Goal: Transaction & Acquisition: Download file/media

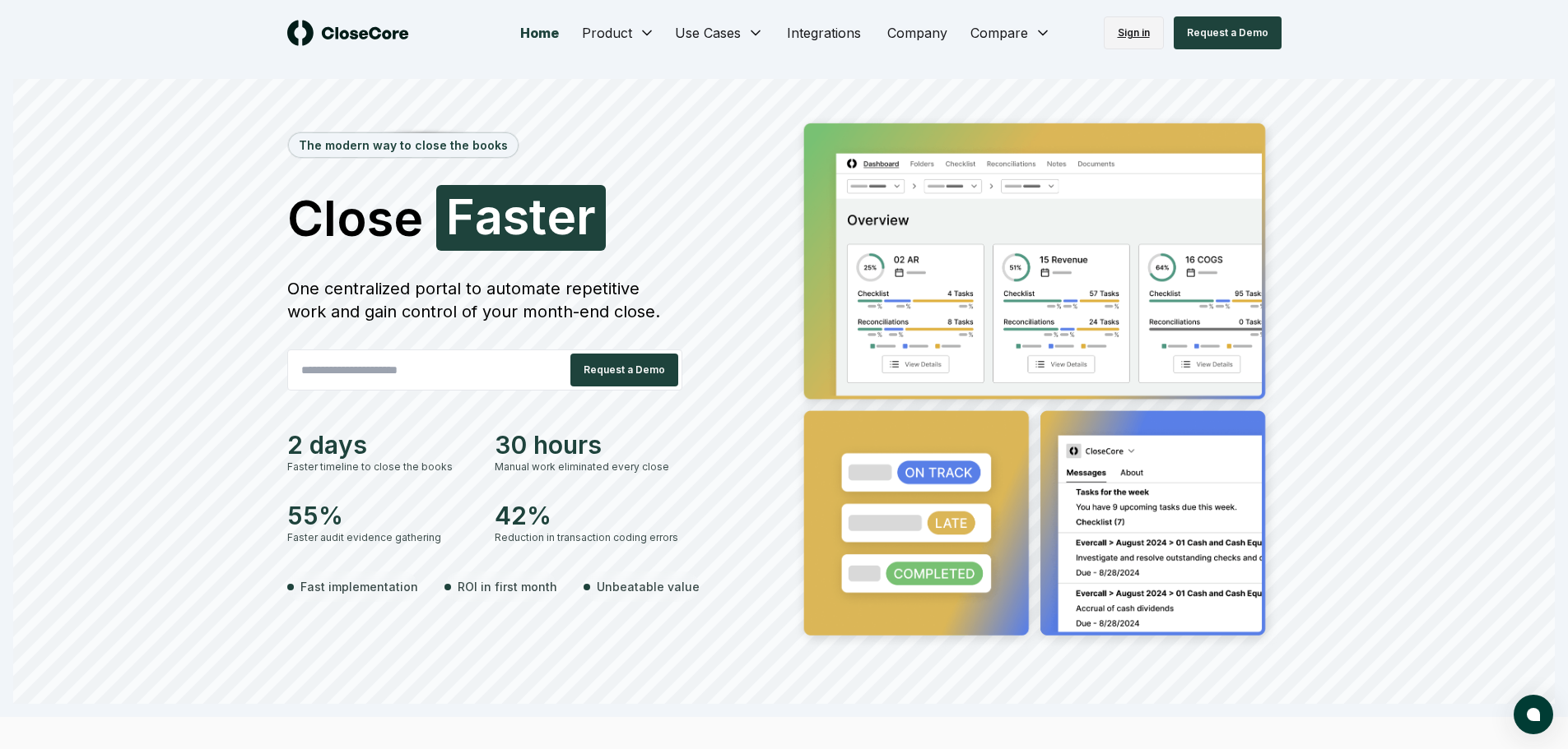
click at [1120, 34] on link "Sign in" at bounding box center [1133, 33] width 60 height 33
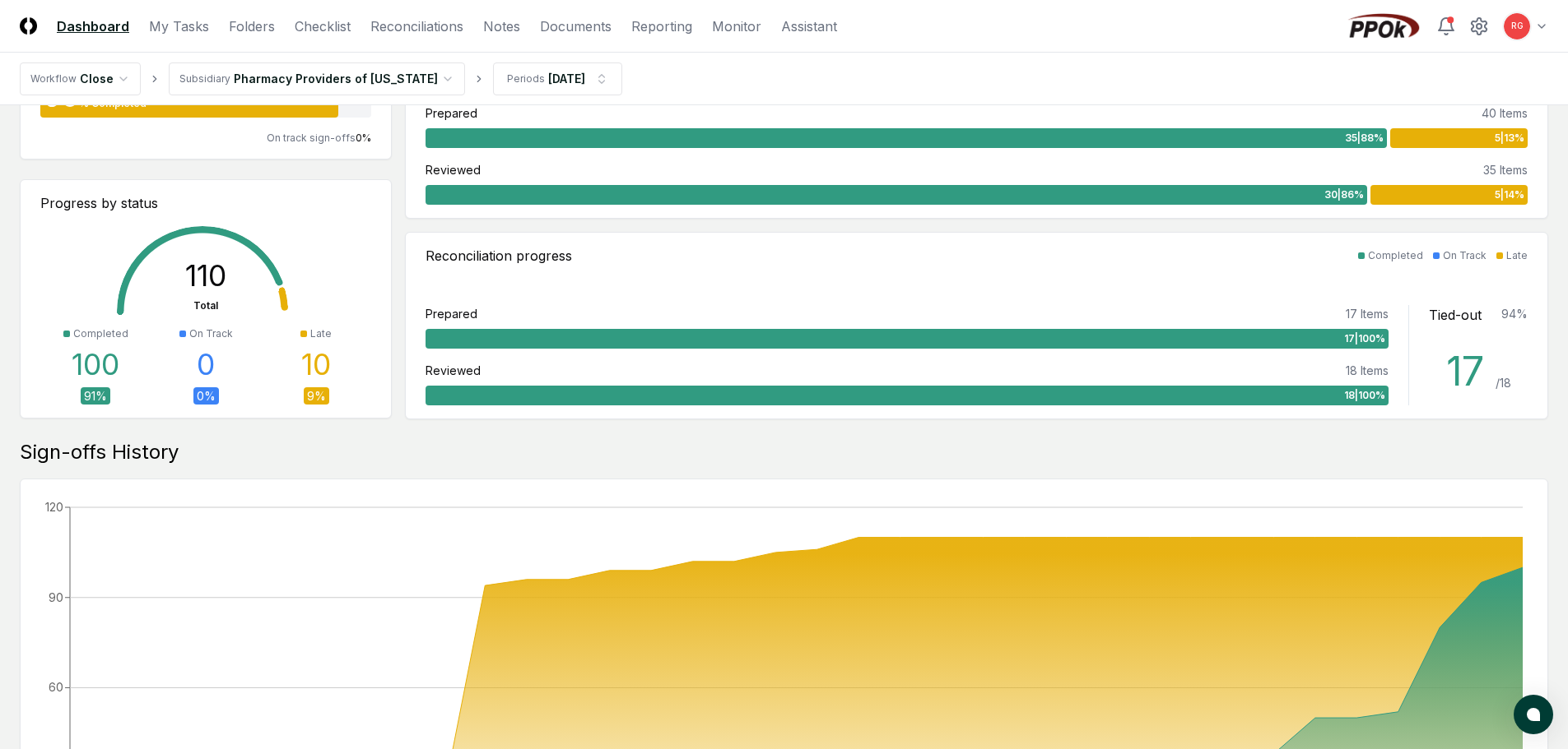
scroll to position [164, 0]
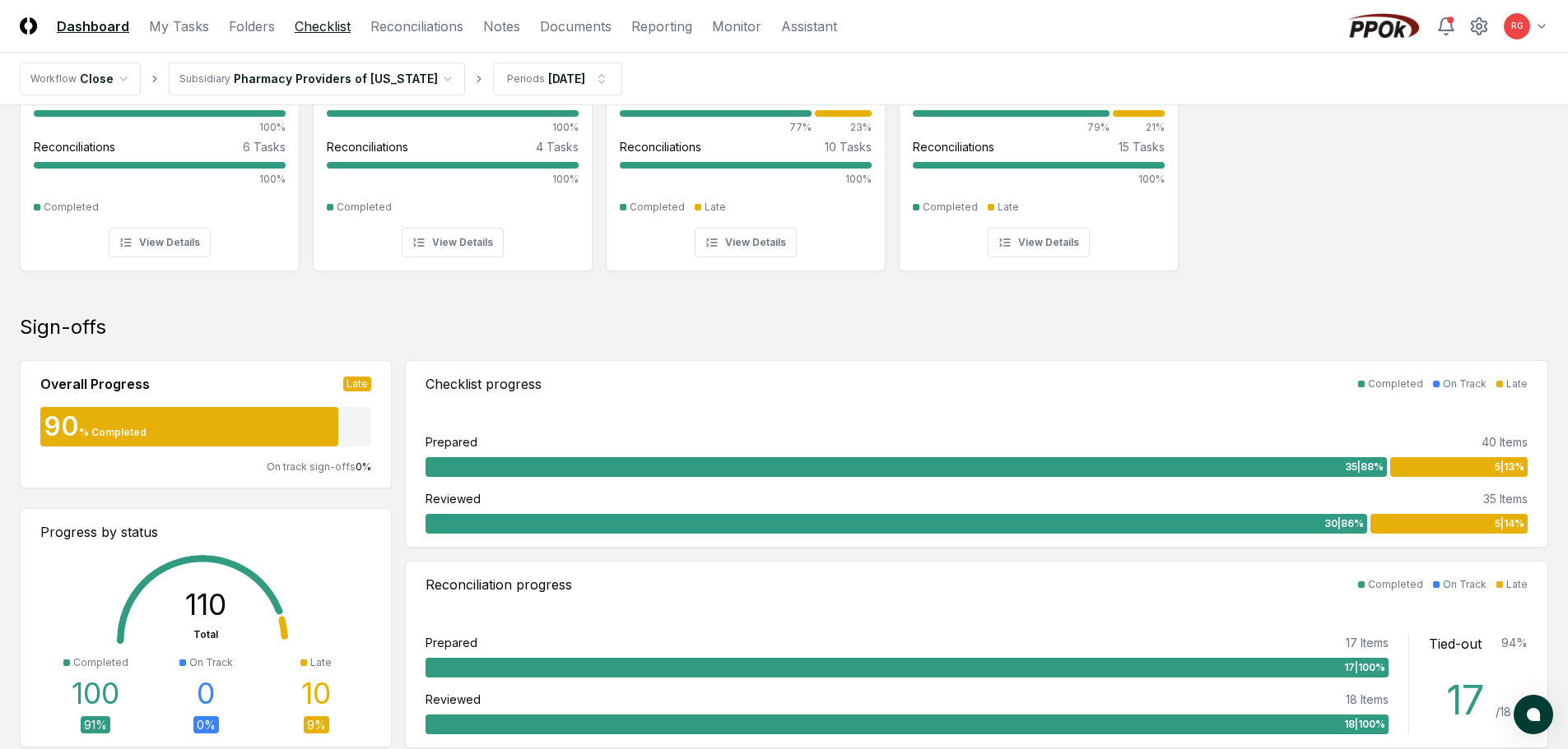
click at [300, 24] on link "Checklist" at bounding box center [323, 26] width 56 height 19
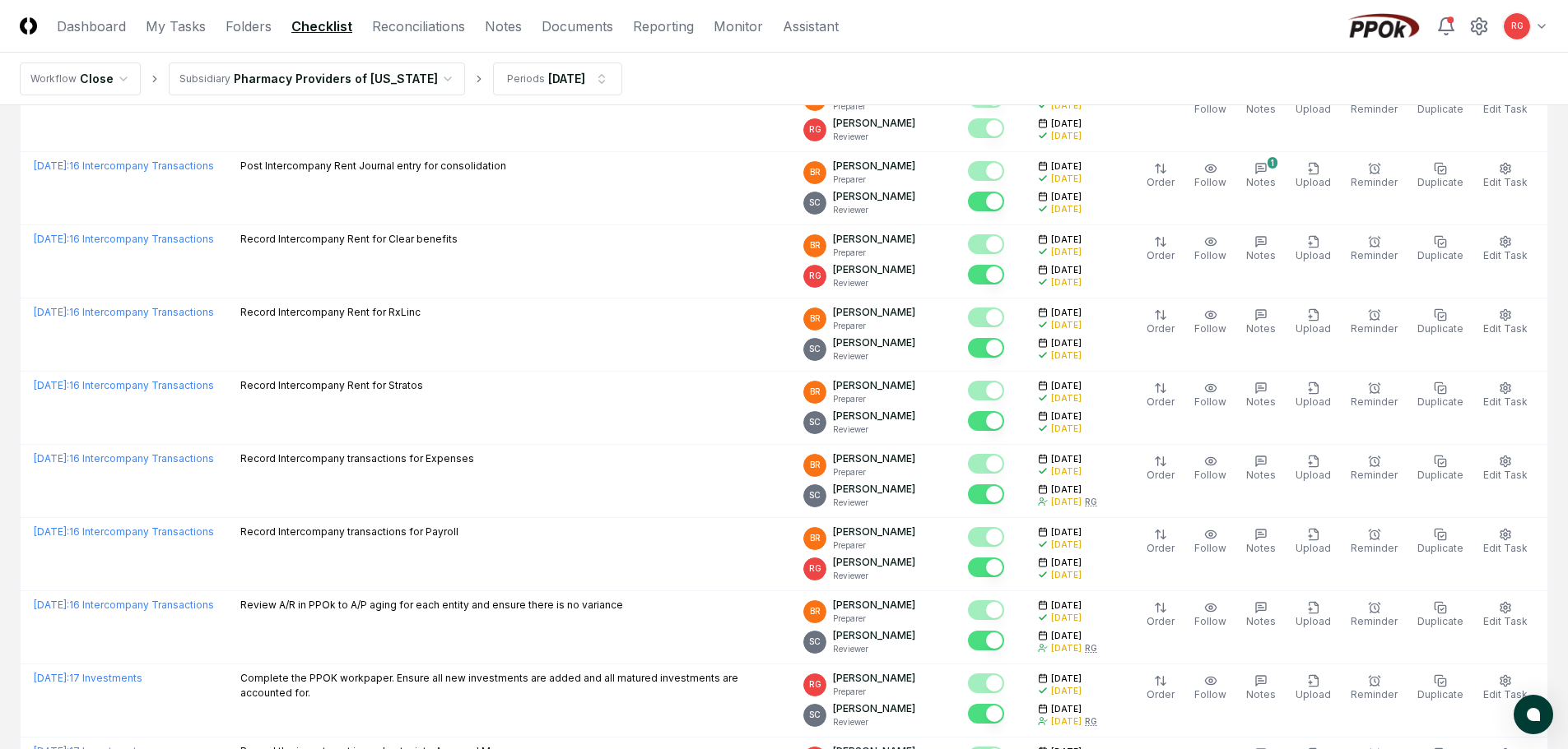
scroll to position [1316, 0]
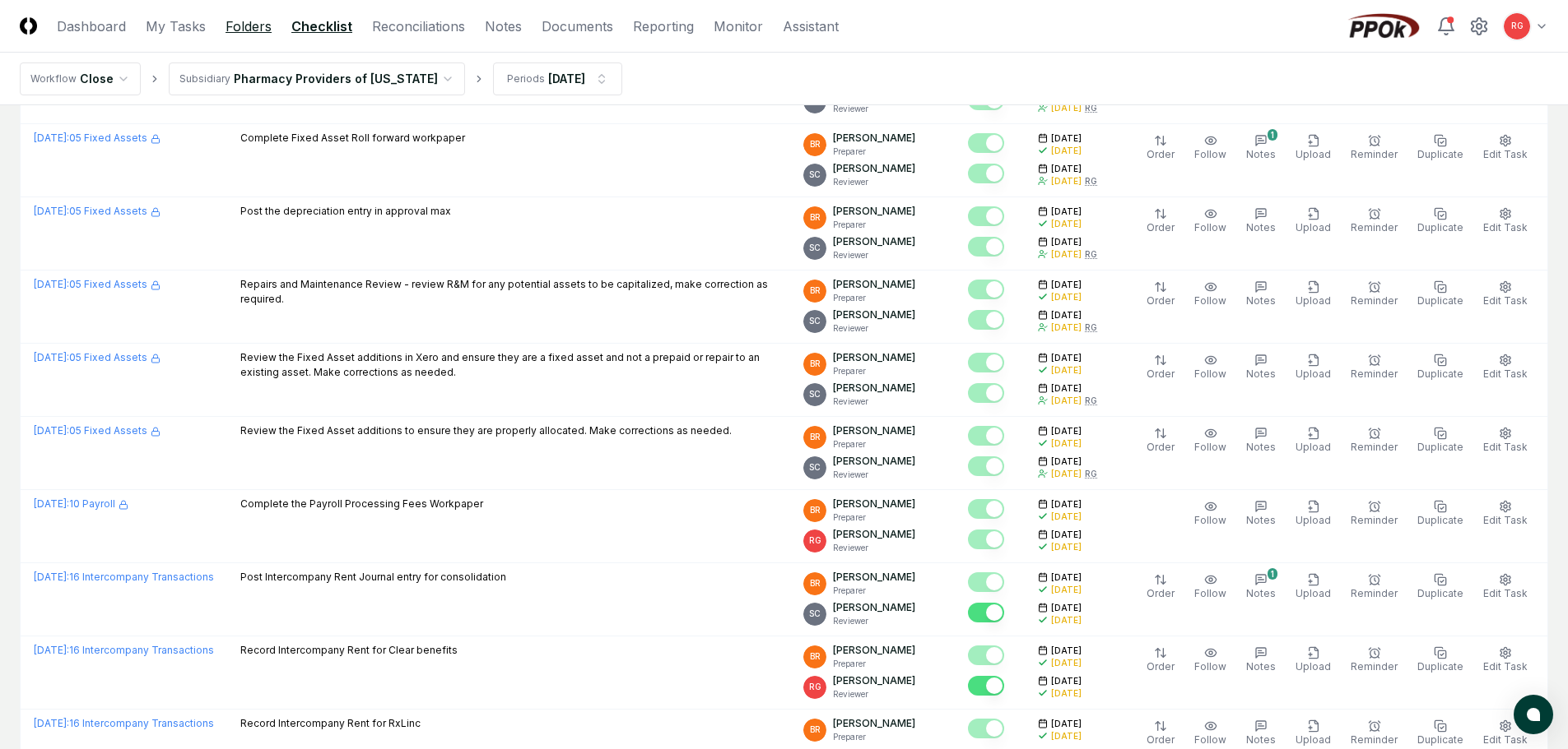
click at [244, 33] on link "Folders" at bounding box center [248, 26] width 46 height 19
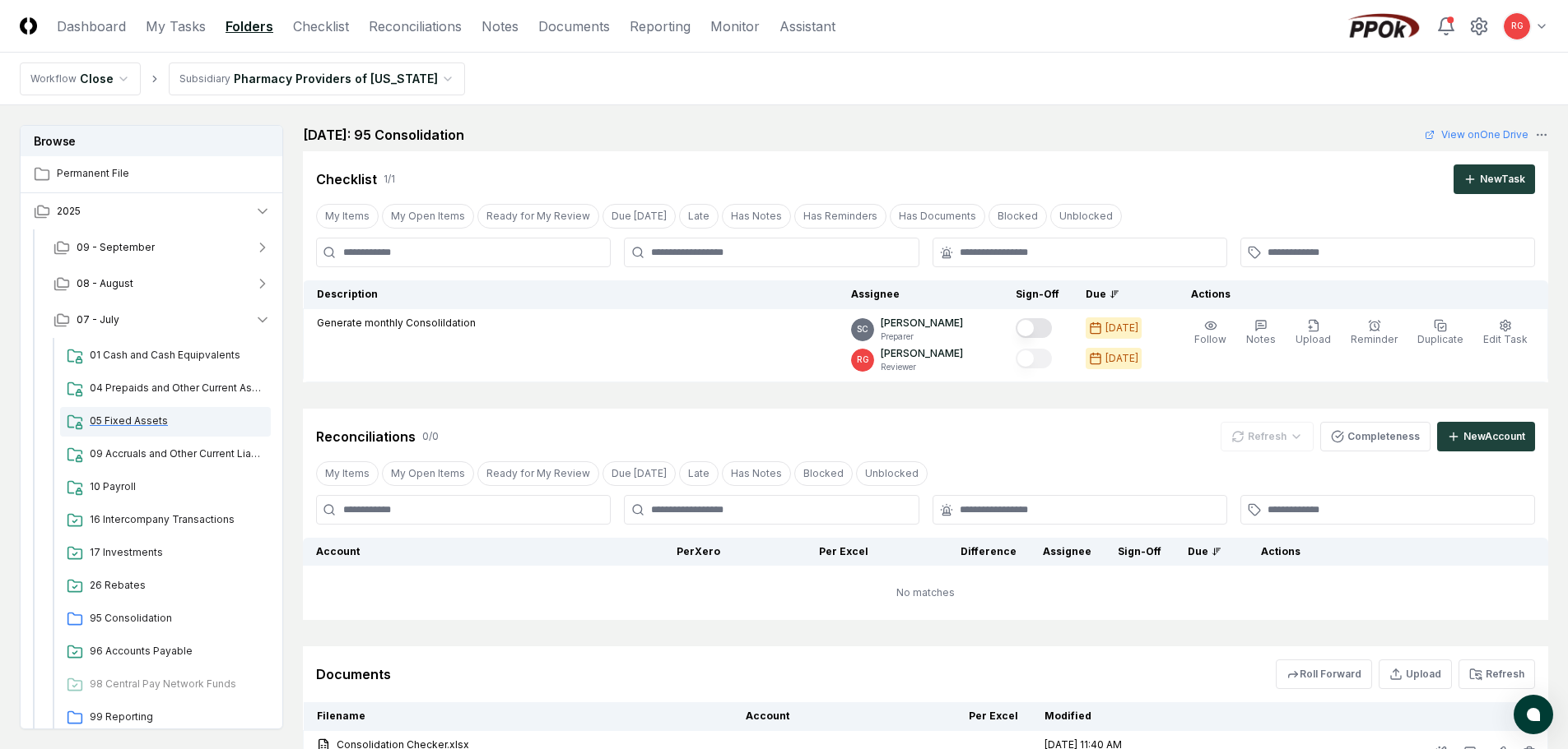
scroll to position [87, 0]
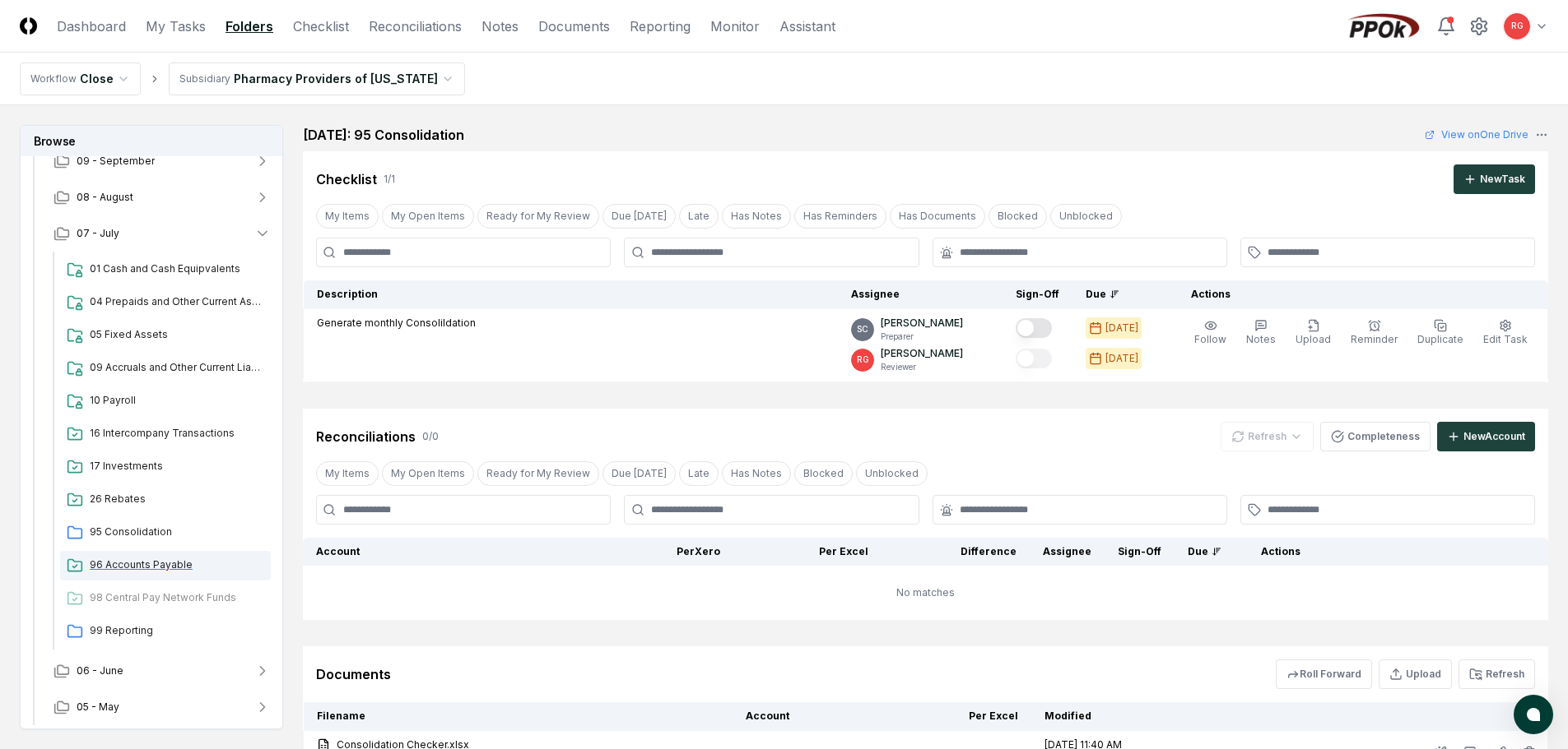
click at [141, 566] on span "96 Accounts Payable" at bounding box center [177, 566] width 174 height 15
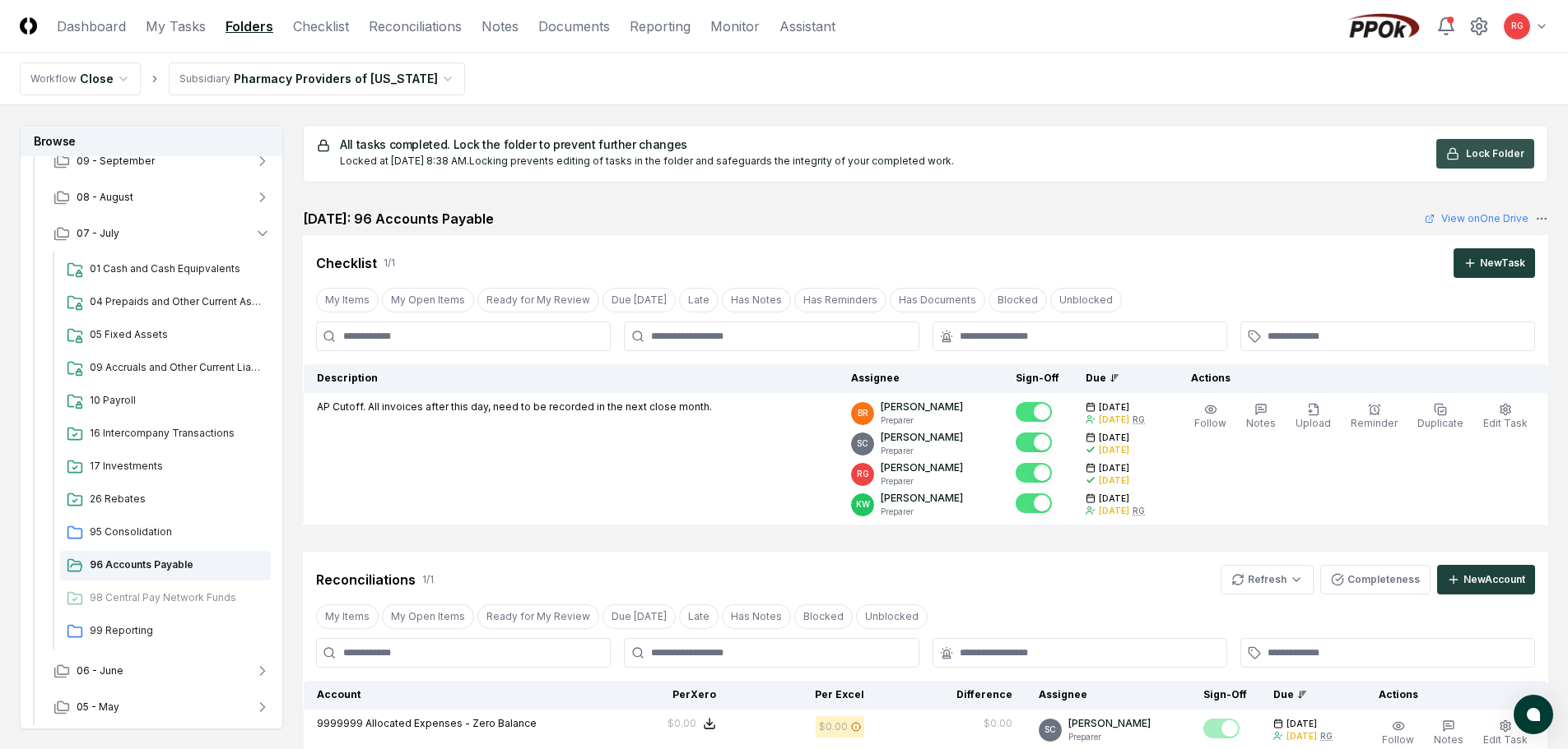
click at [1459, 149] on icon at bounding box center [1453, 154] width 13 height 13
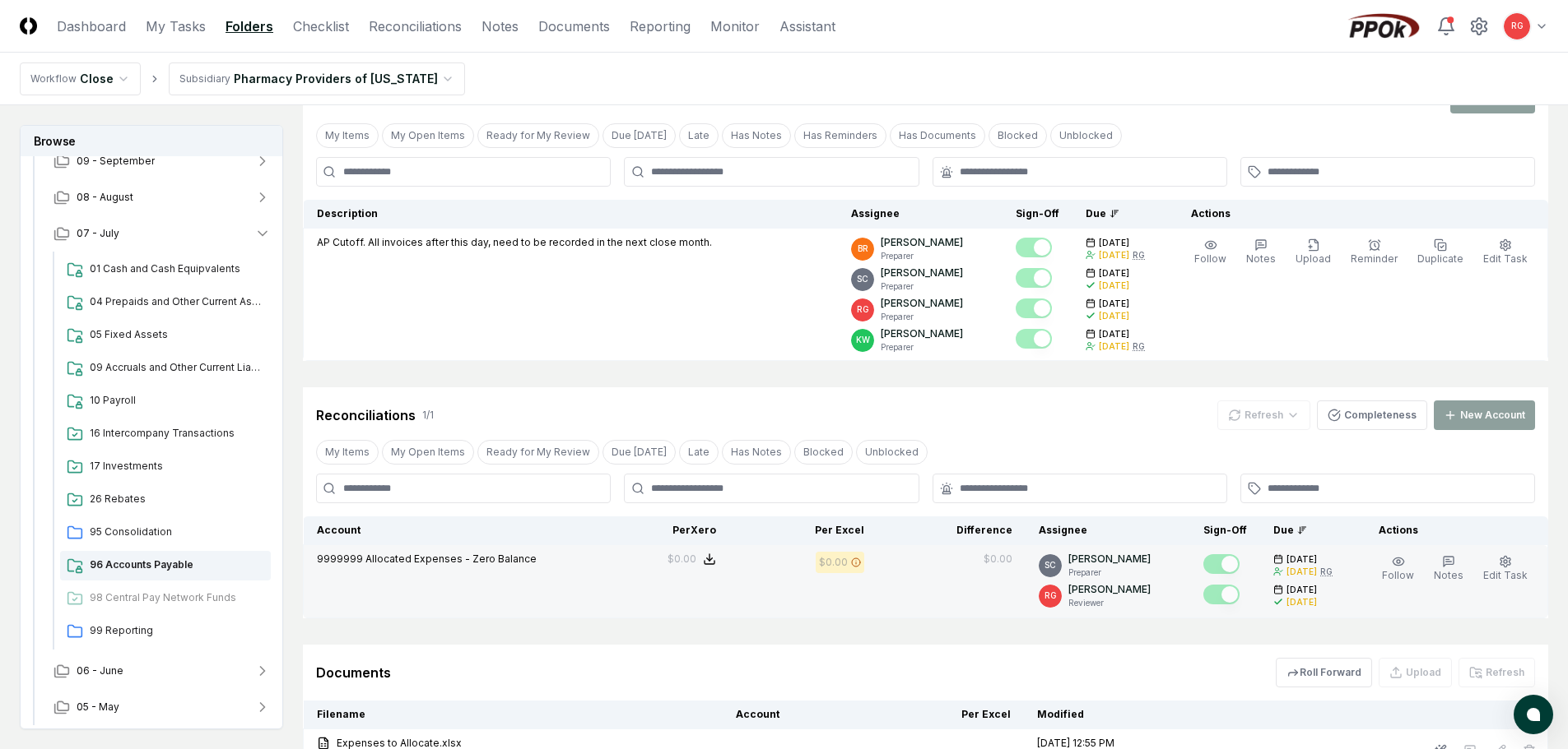
scroll to position [306, 0]
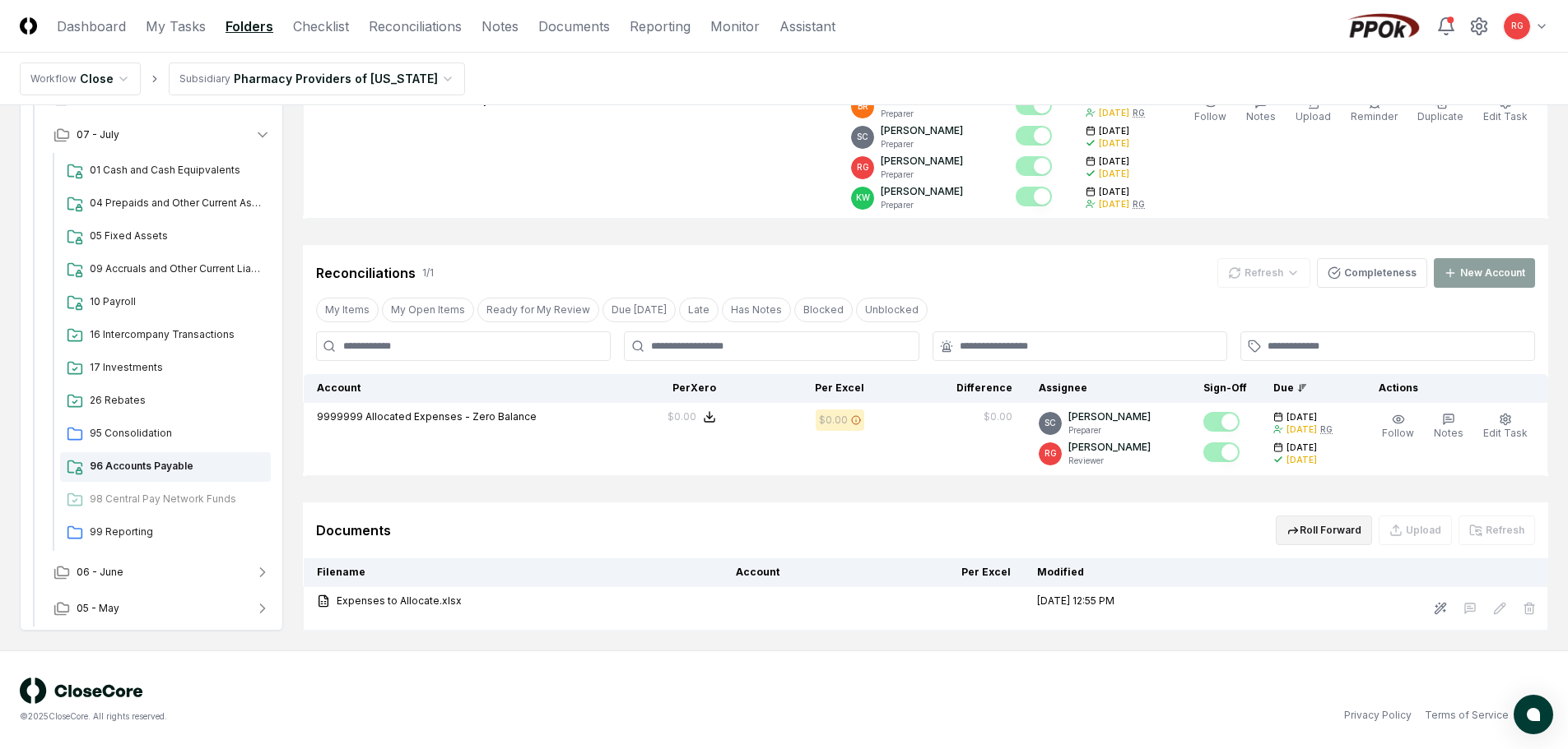
click at [1299, 528] on icon "button" at bounding box center [1293, 530] width 13 height 13
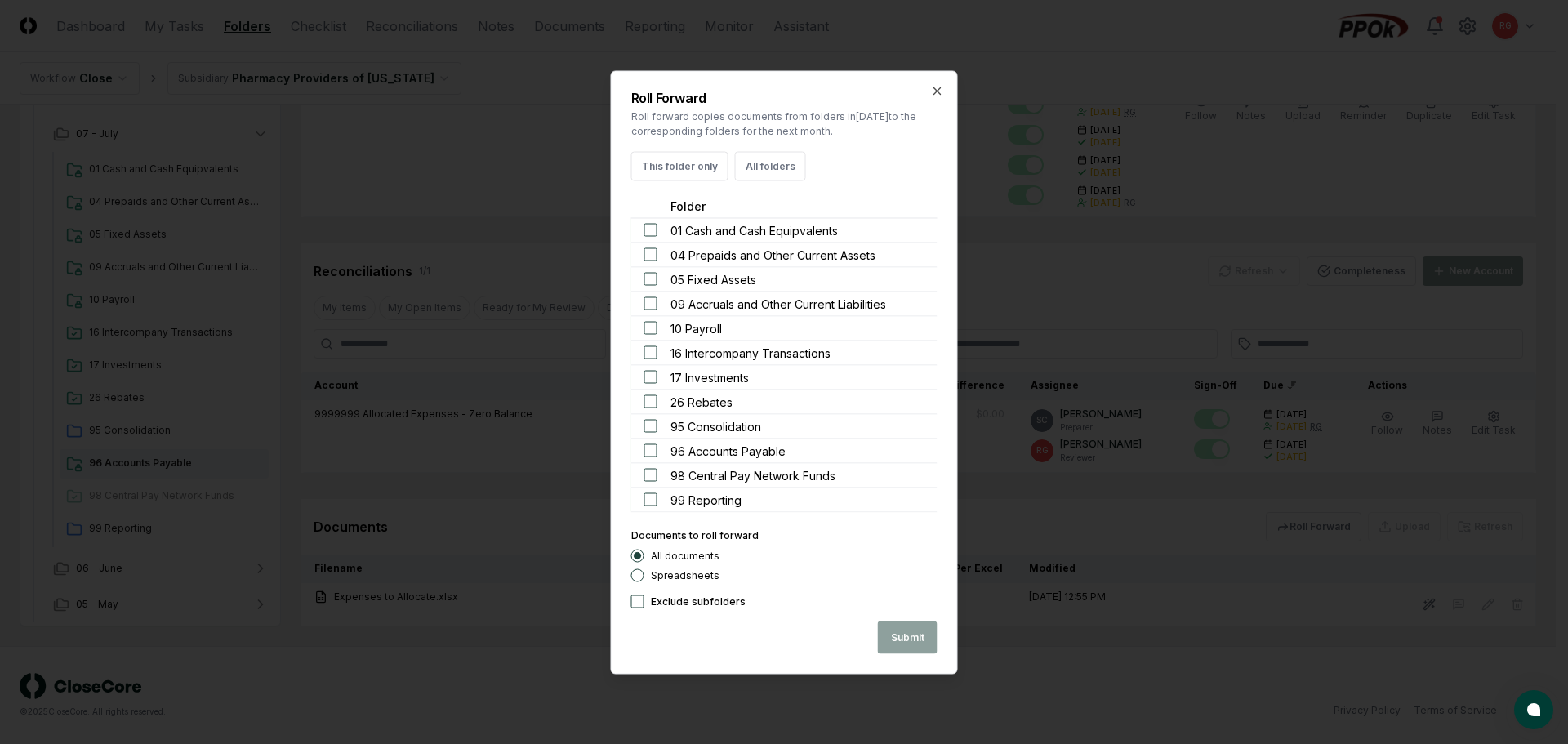
click at [652, 451] on button "button" at bounding box center [651, 451] width 13 height 13
click at [669, 164] on button "This folder only" at bounding box center [680, 166] width 97 height 29
click at [677, 170] on button "This folder only" at bounding box center [680, 166] width 97 height 29
click at [897, 627] on button "Submit" at bounding box center [908, 637] width 59 height 33
click at [914, 630] on button "Close" at bounding box center [909, 637] width 54 height 33
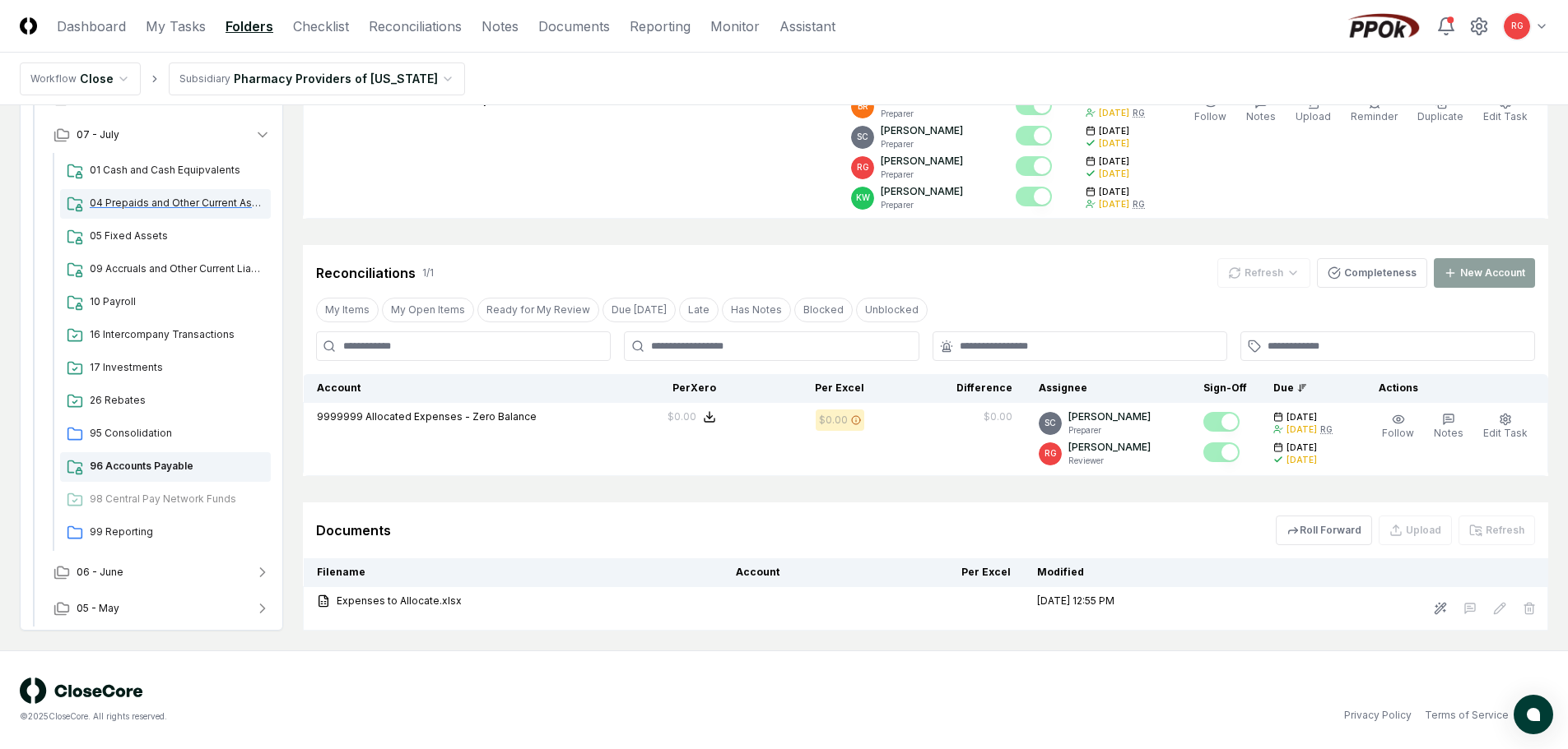
scroll to position [0, 0]
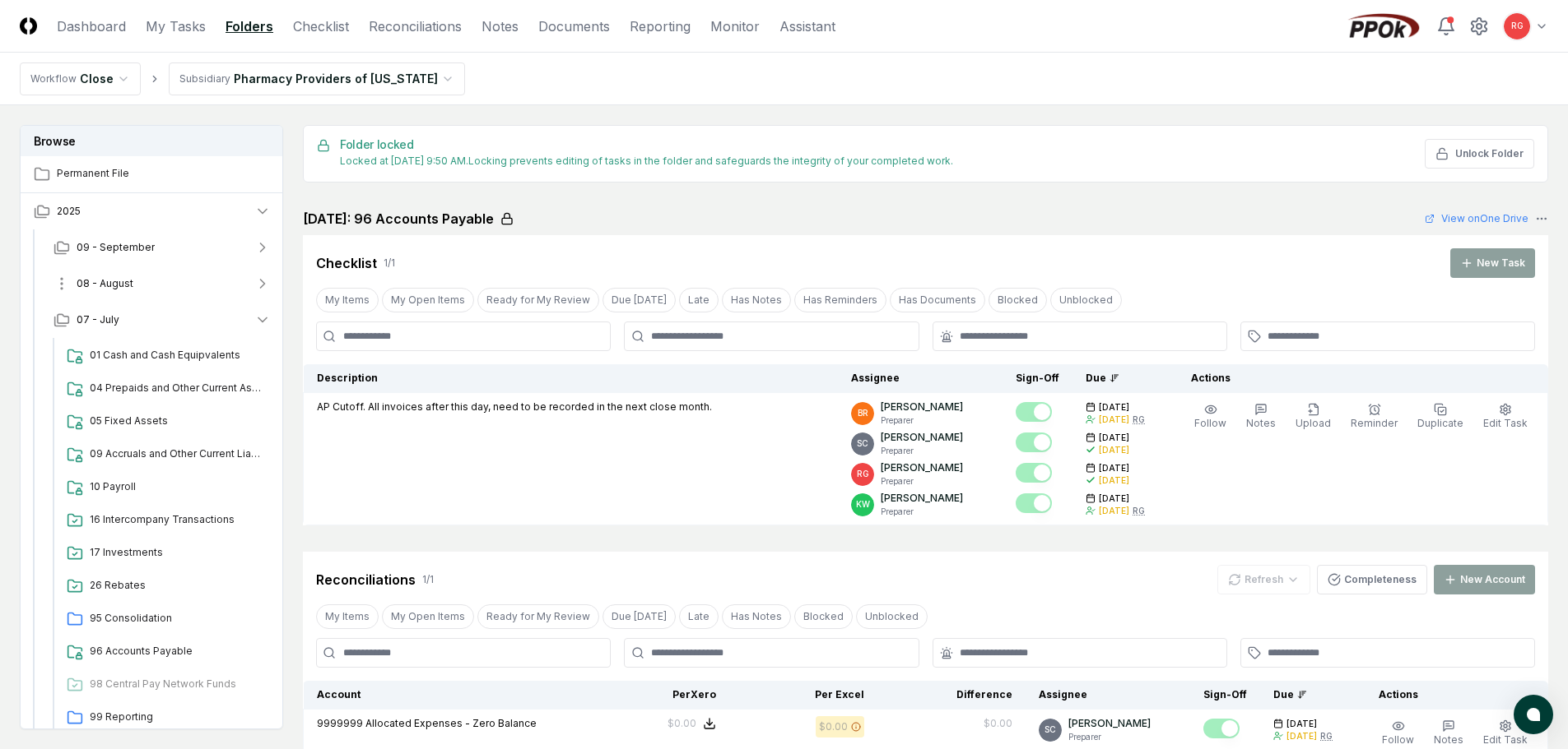
click at [113, 287] on span "08 - August" at bounding box center [104, 284] width 56 height 15
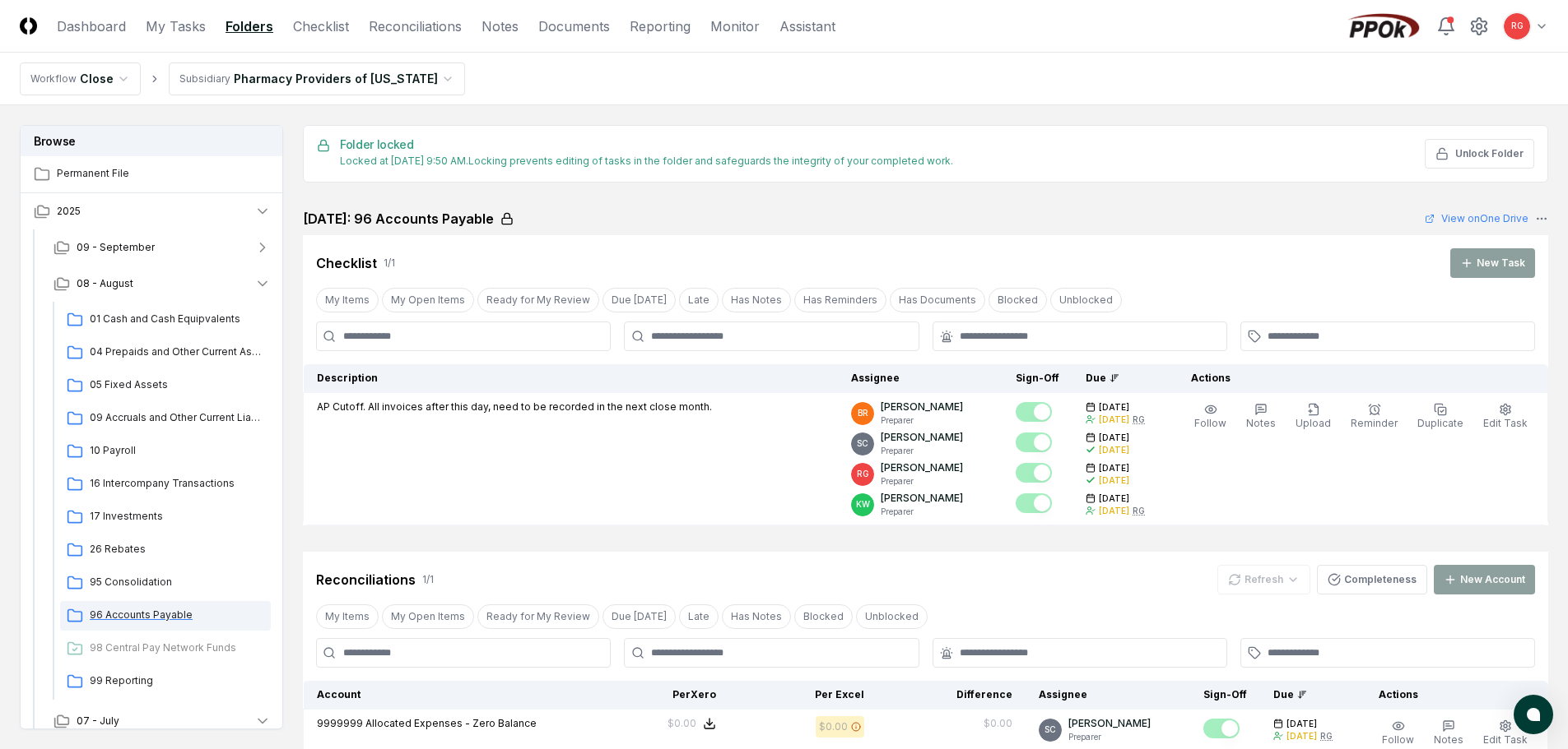
click at [153, 608] on span "96 Accounts Payable" at bounding box center [177, 615] width 174 height 15
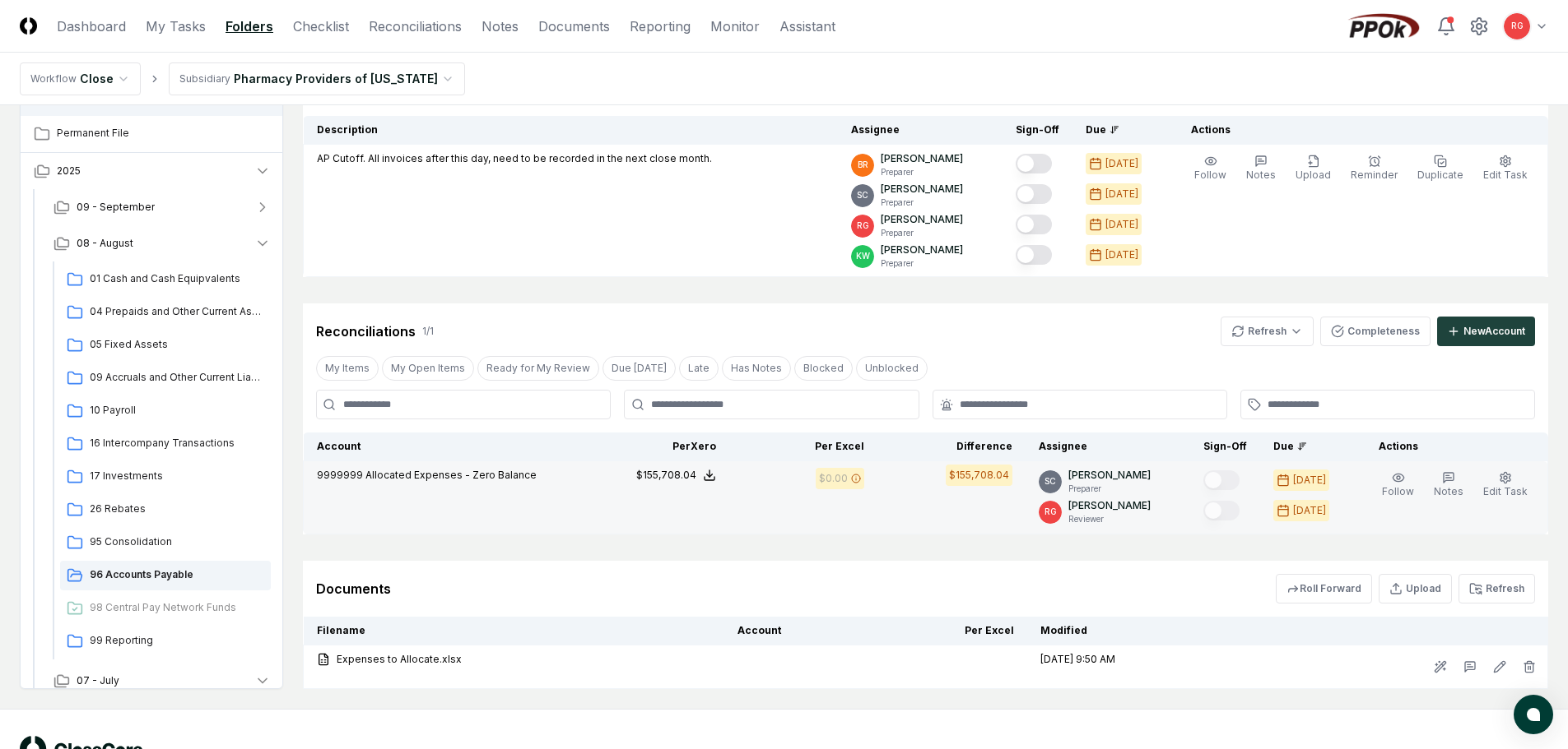
scroll to position [223, 0]
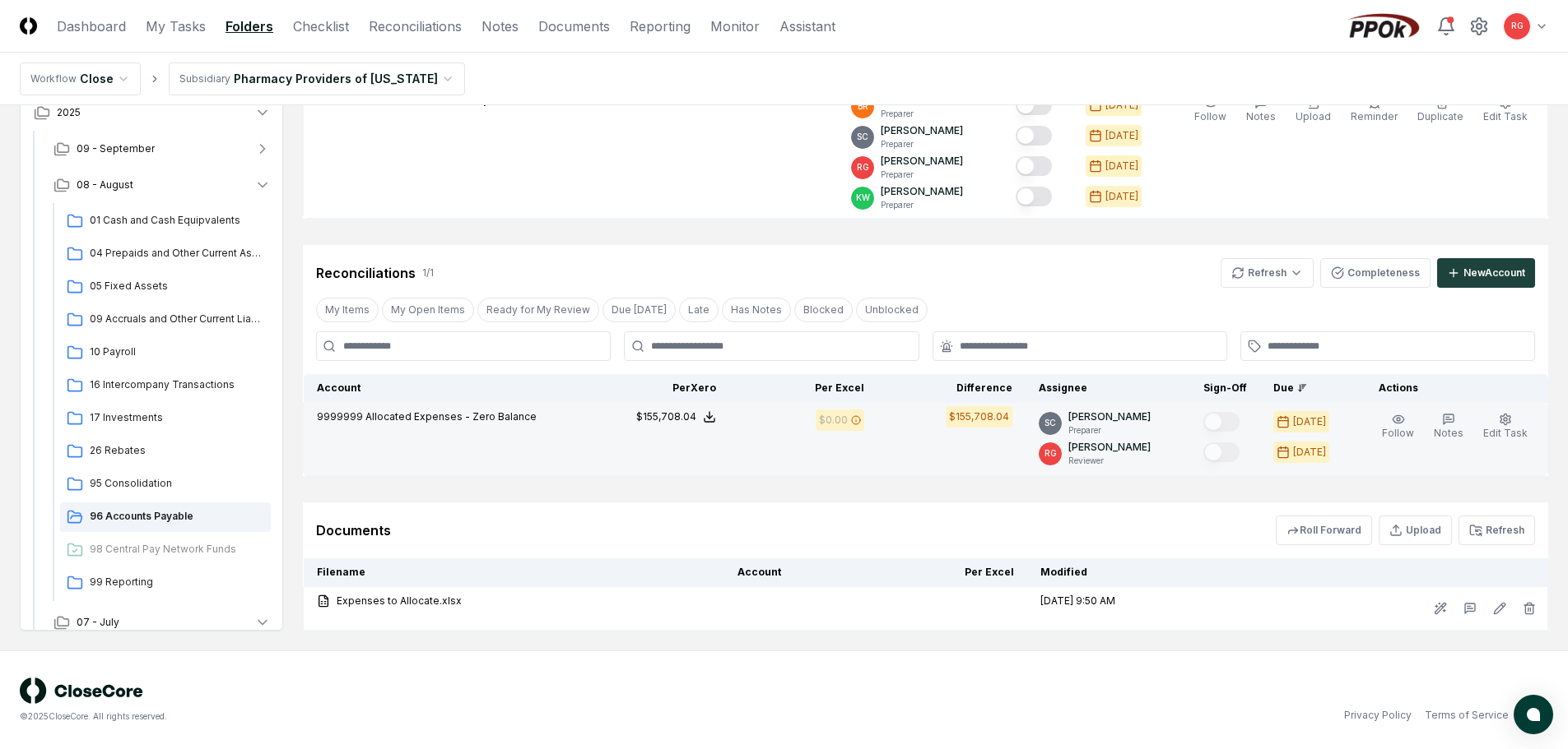
click at [716, 421] on icon at bounding box center [710, 417] width 13 height 13
click at [706, 370] on button "Download .xlsx" at bounding box center [708, 377] width 115 height 29
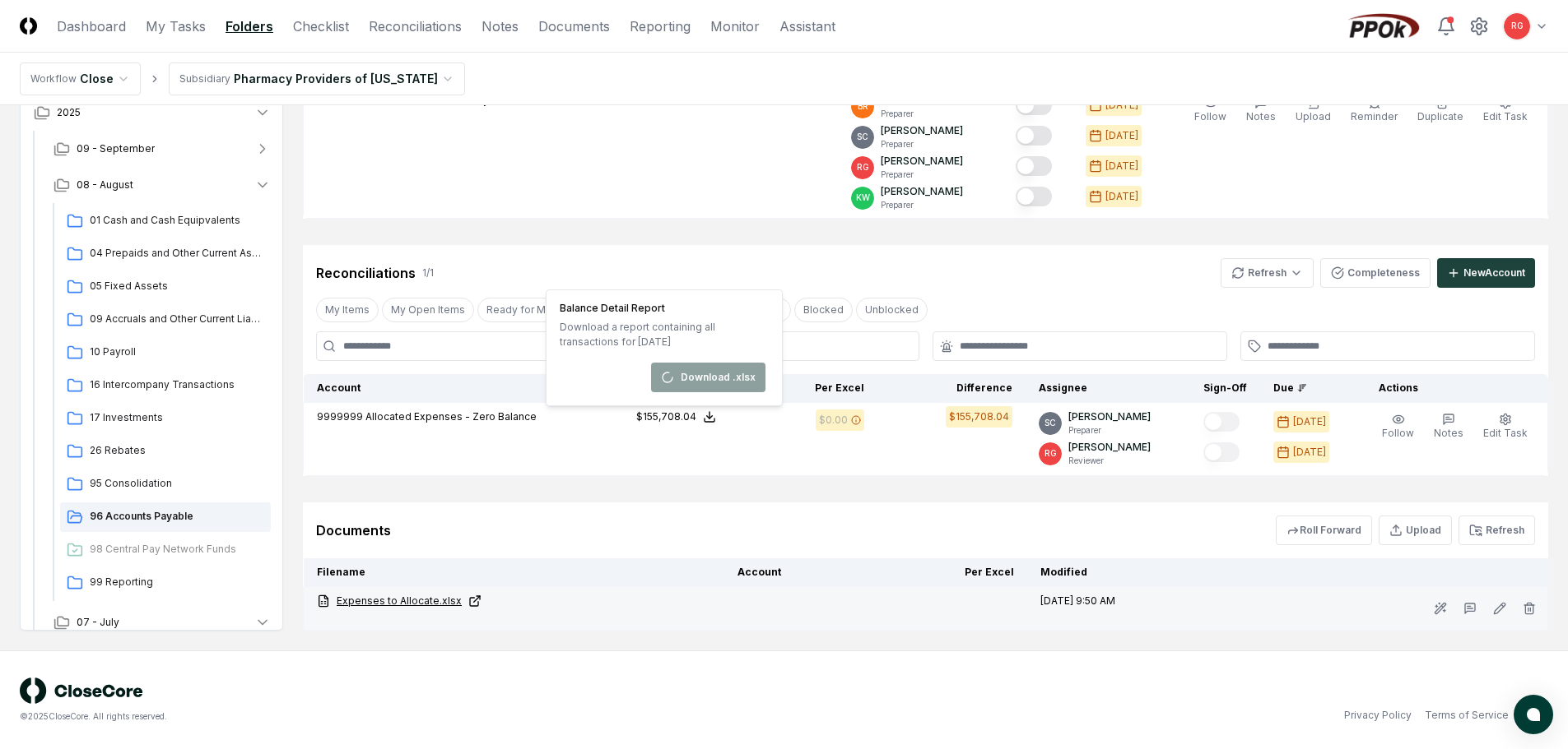
click at [390, 600] on link "Expenses to Allocate.xlsx" at bounding box center [514, 602] width 394 height 15
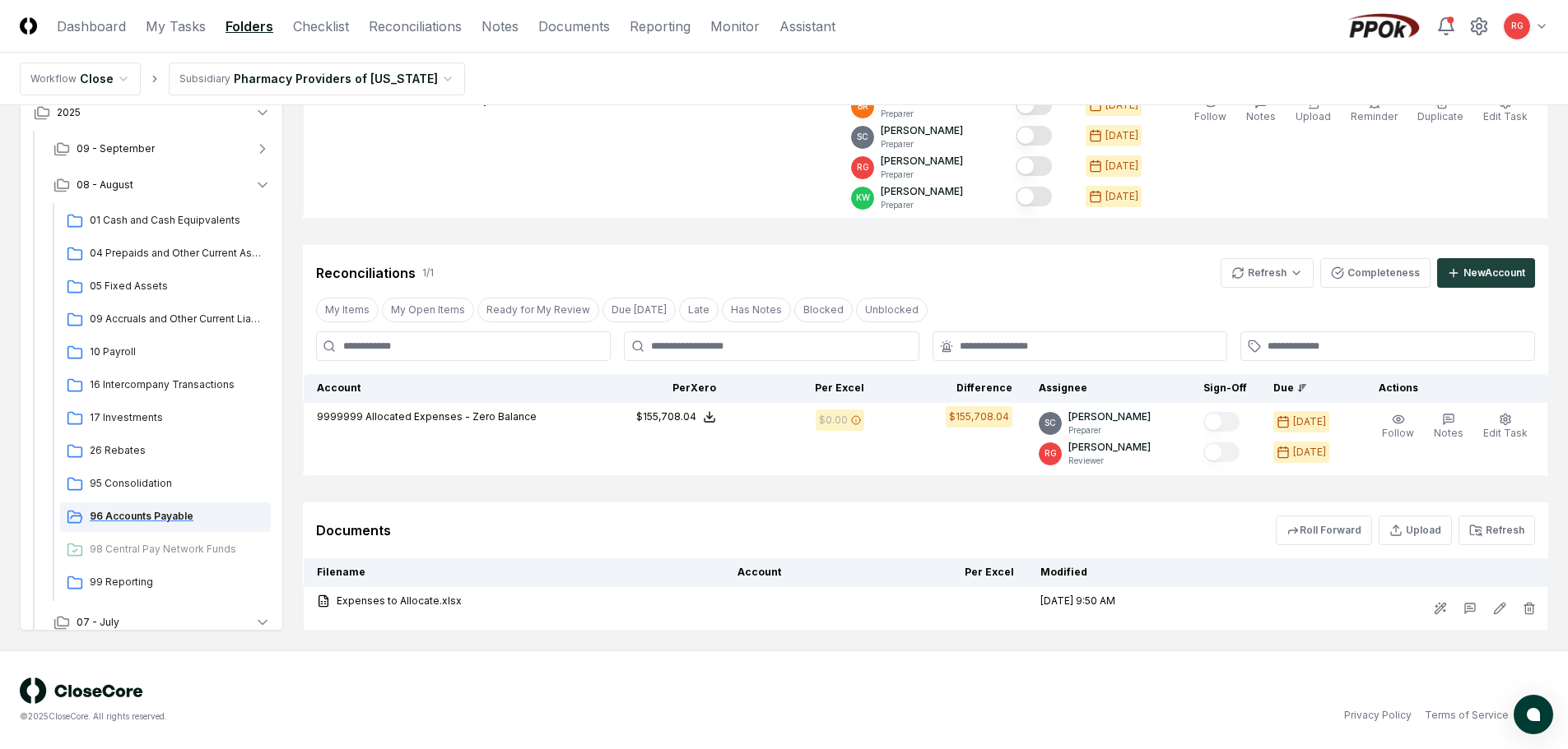
scroll to position [412, 0]
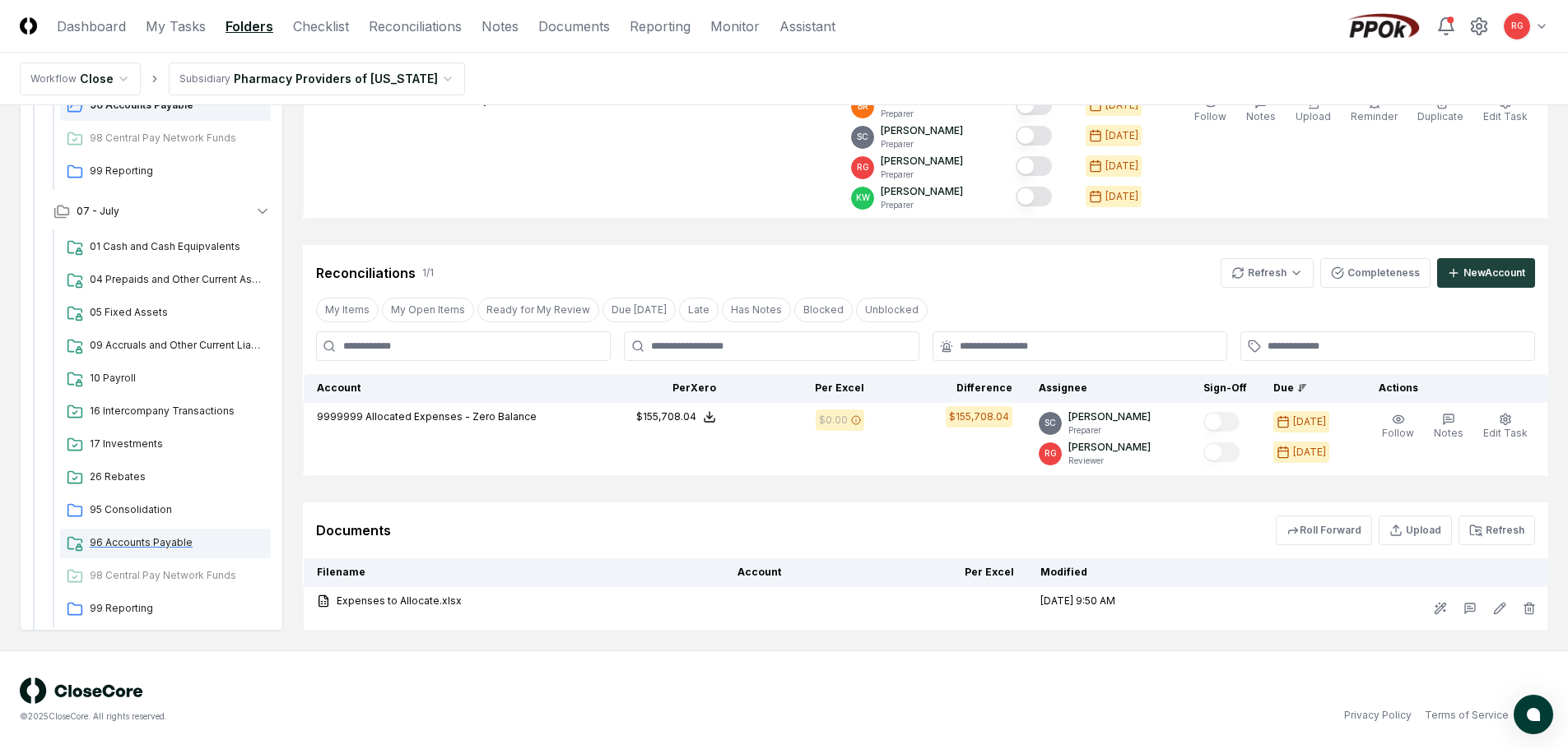
click at [133, 537] on span "96 Accounts Payable" at bounding box center [177, 543] width 174 height 15
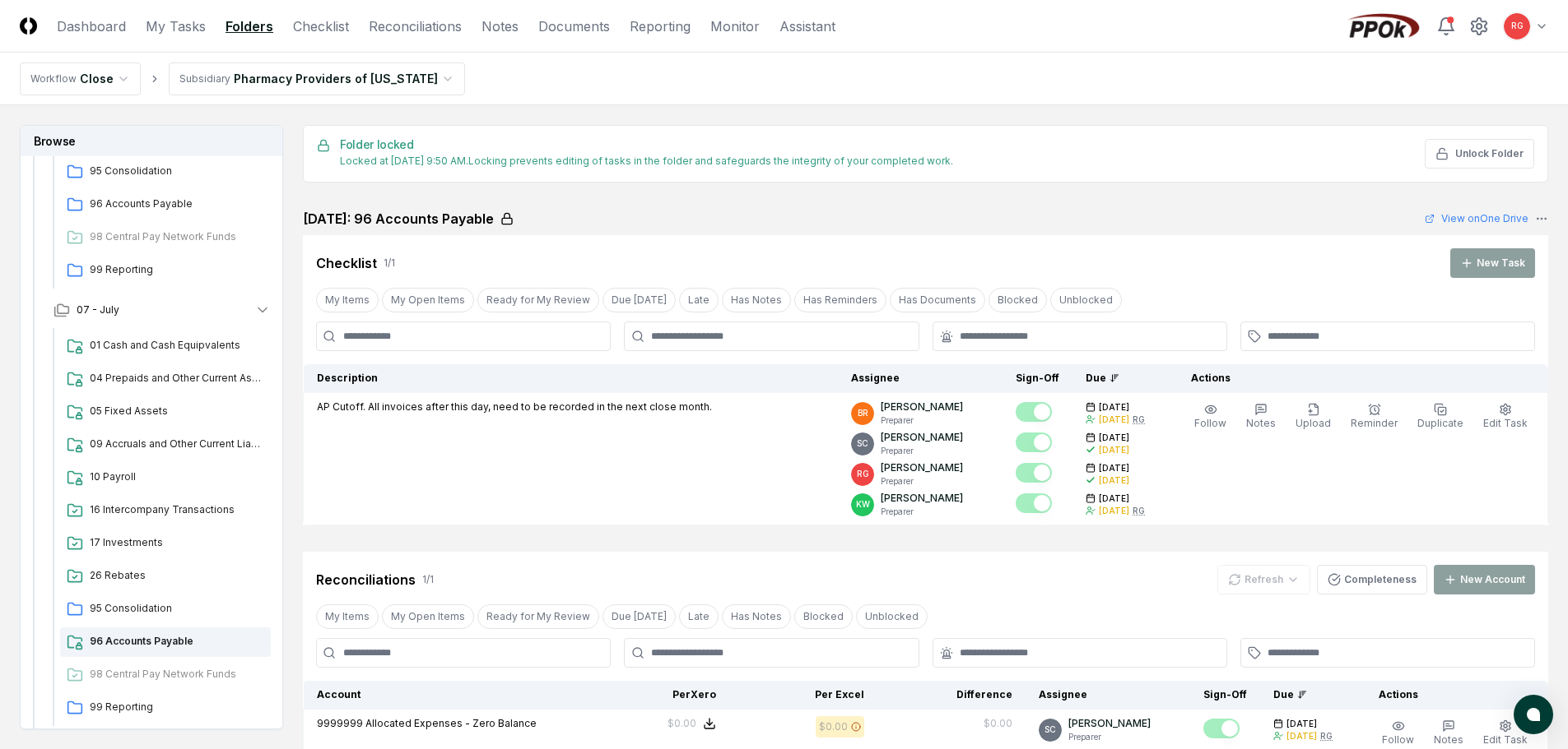
scroll to position [306, 0]
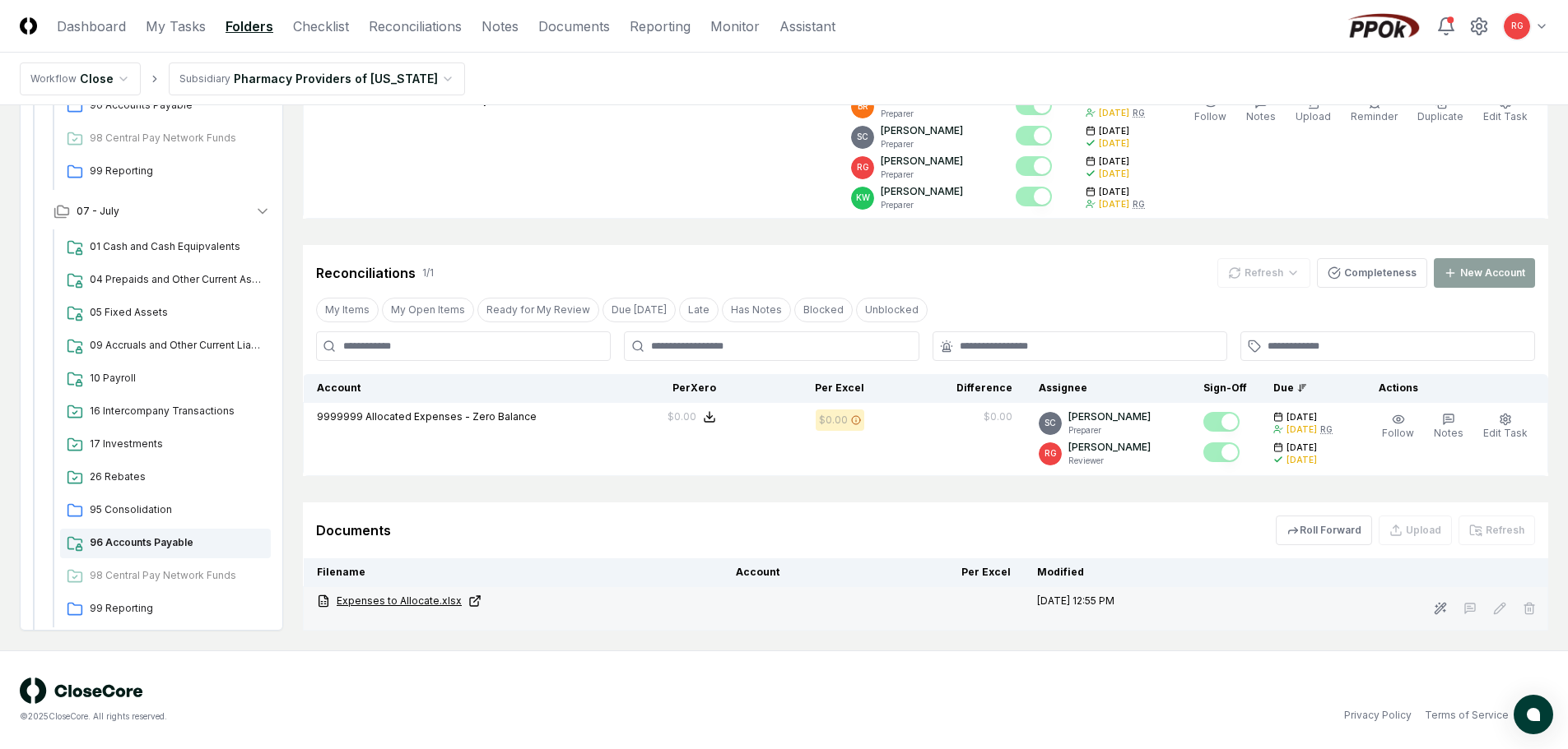
click at [420, 600] on link "Expenses to Allocate.xlsx" at bounding box center [513, 602] width 392 height 15
